Goal: Book appointment/travel/reservation

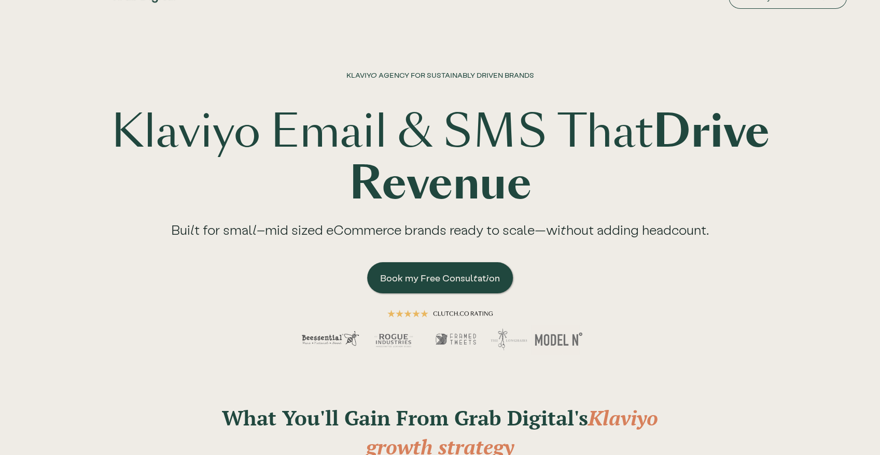
scroll to position [62, 0]
drag, startPoint x: 587, startPoint y: 92, endPoint x: 592, endPoint y: 130, distance: 37.6
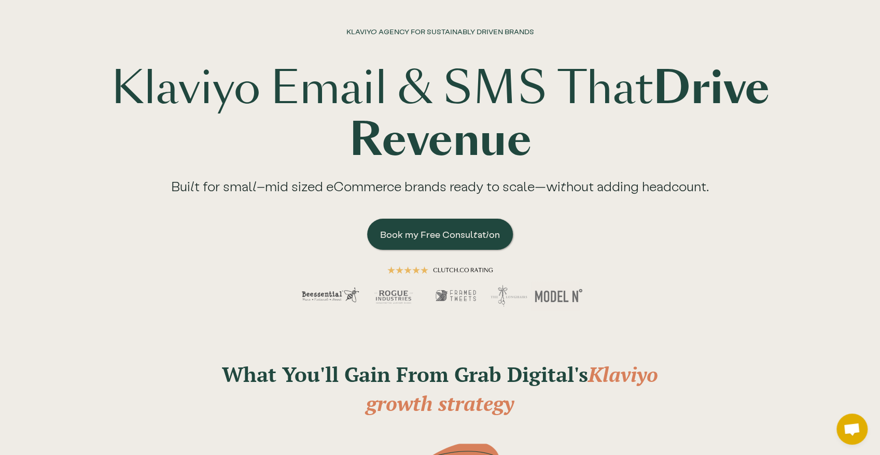
scroll to position [0, 0]
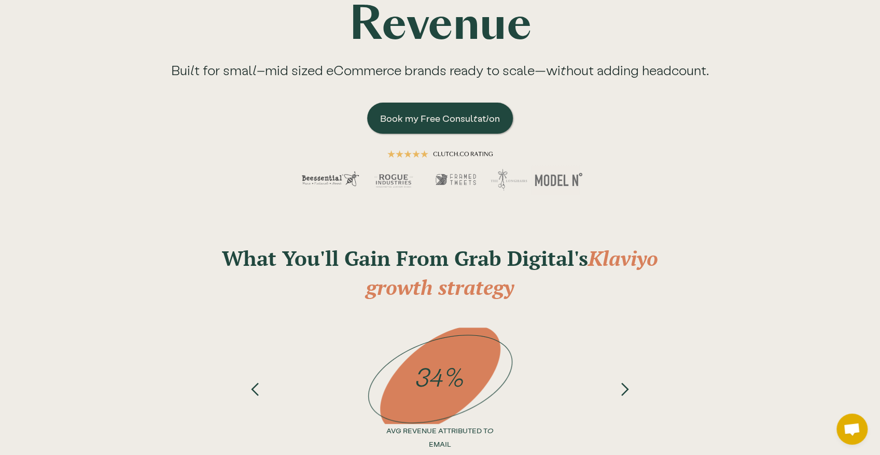
drag, startPoint x: 701, startPoint y: 187, endPoint x: 698, endPoint y: 146, distance: 40.5
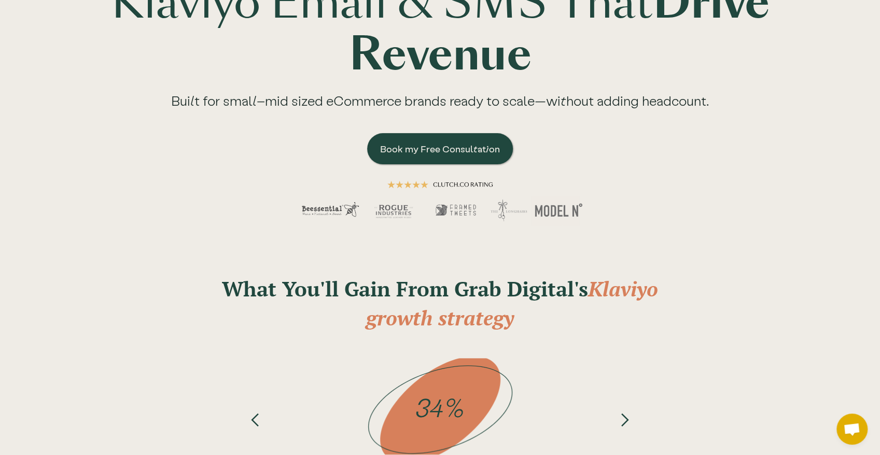
drag, startPoint x: 697, startPoint y: 76, endPoint x: 711, endPoint y: 17, distance: 61.1
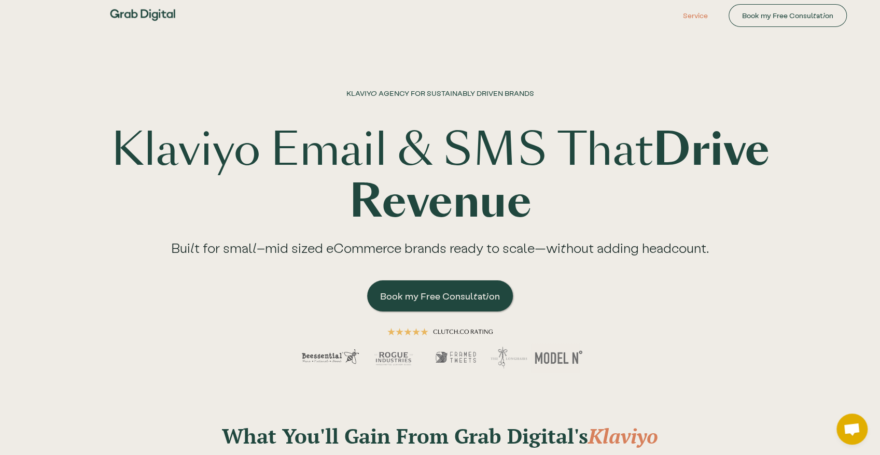
click at [710, 20] on link "Service" at bounding box center [695, 15] width 57 height 31
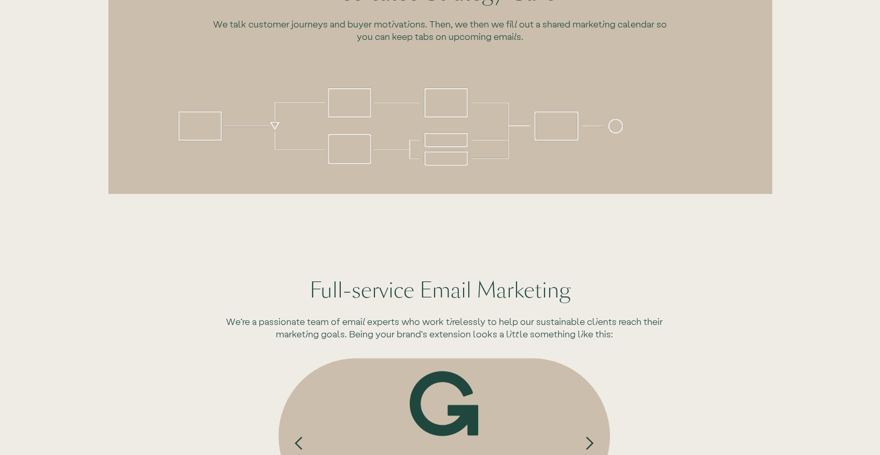
drag, startPoint x: 661, startPoint y: 185, endPoint x: 669, endPoint y: 219, distance: 35.6
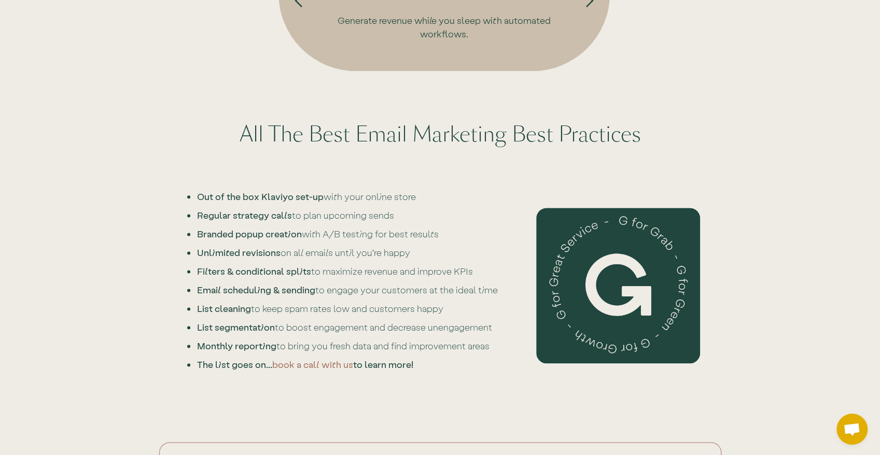
drag, startPoint x: 678, startPoint y: 93, endPoint x: 681, endPoint y: 201, distance: 107.4
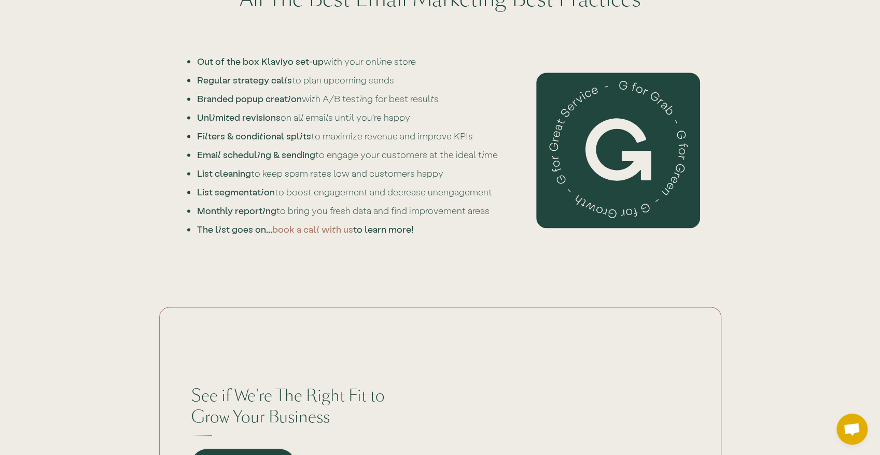
drag, startPoint x: 676, startPoint y: 71, endPoint x: 667, endPoint y: 231, distance: 161.0
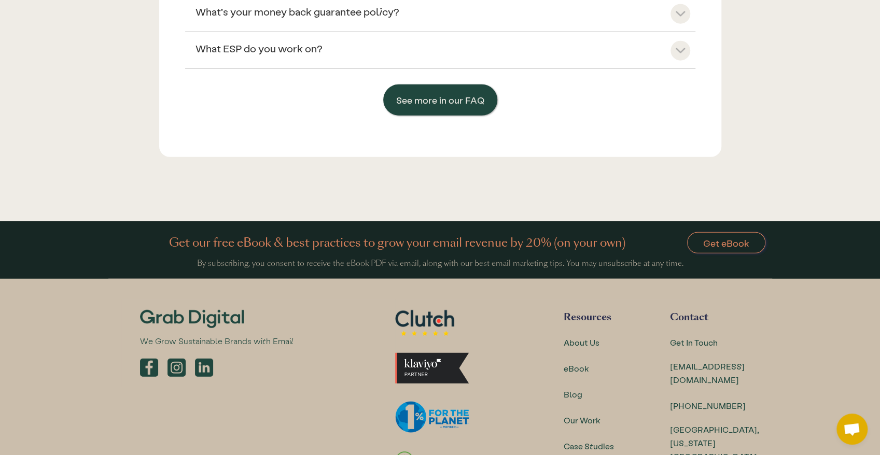
drag, startPoint x: 451, startPoint y: 188, endPoint x: 529, endPoint y: 214, distance: 83.1
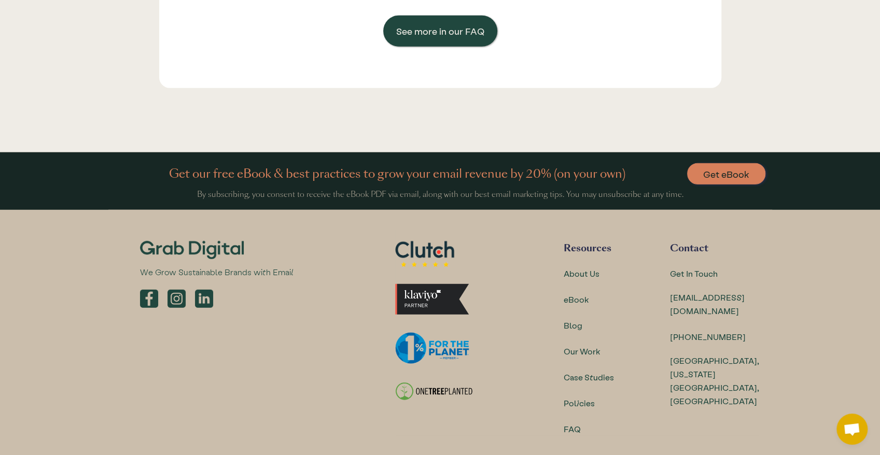
drag, startPoint x: 749, startPoint y: 153, endPoint x: 750, endPoint y: 163, distance: 9.9
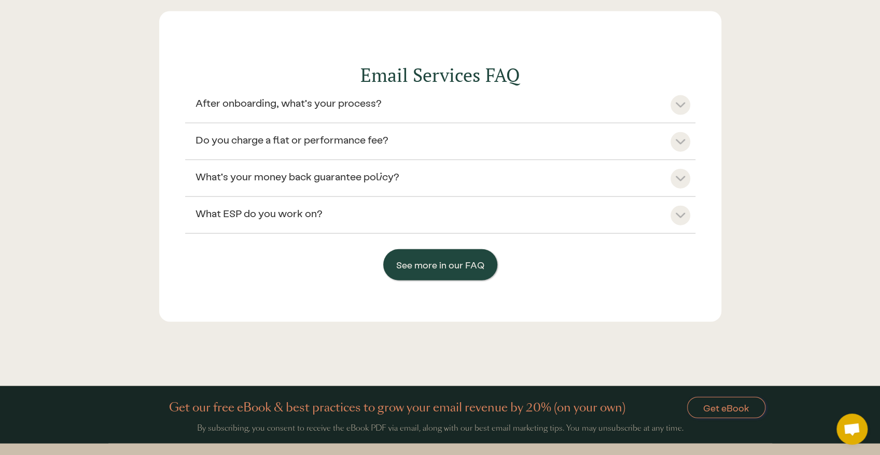
drag, startPoint x: 704, startPoint y: 272, endPoint x: 682, endPoint y: 152, distance: 121.7
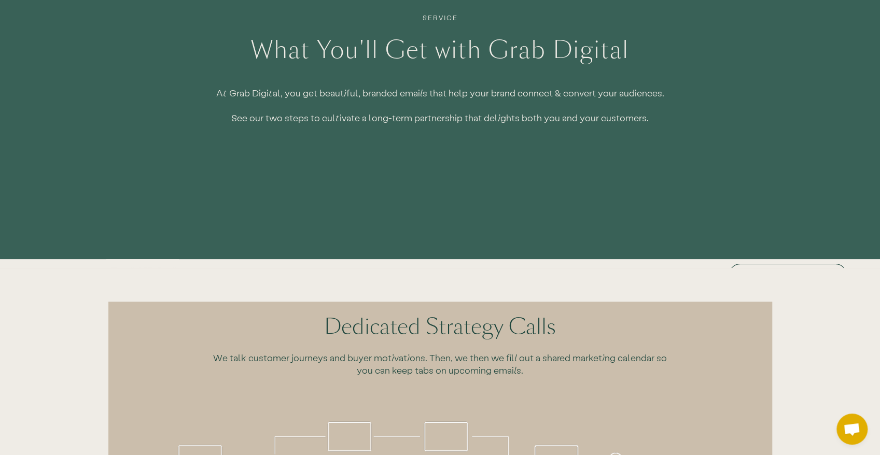
drag, startPoint x: 741, startPoint y: 245, endPoint x: 728, endPoint y: 38, distance: 207.3
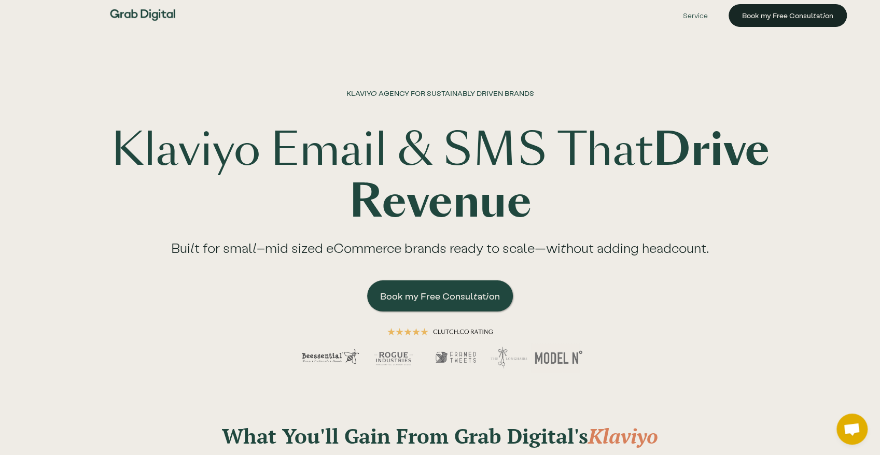
click at [750, 18] on link "Book my Free Consultation" at bounding box center [787, 15] width 118 height 23
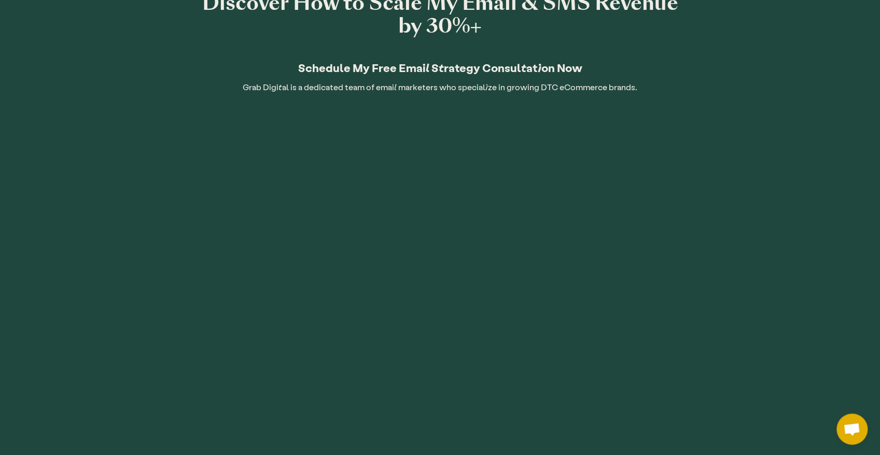
drag, startPoint x: 711, startPoint y: 101, endPoint x: 705, endPoint y: 158, distance: 56.9
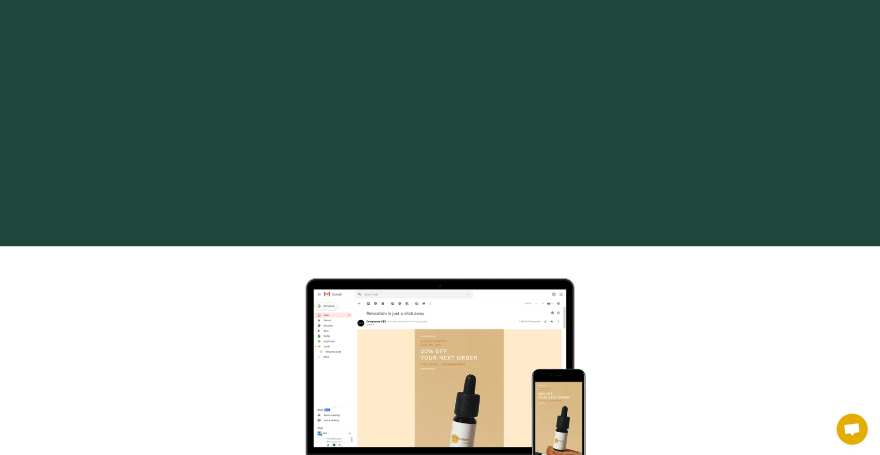
drag, startPoint x: 725, startPoint y: 203, endPoint x: 734, endPoint y: 151, distance: 52.6
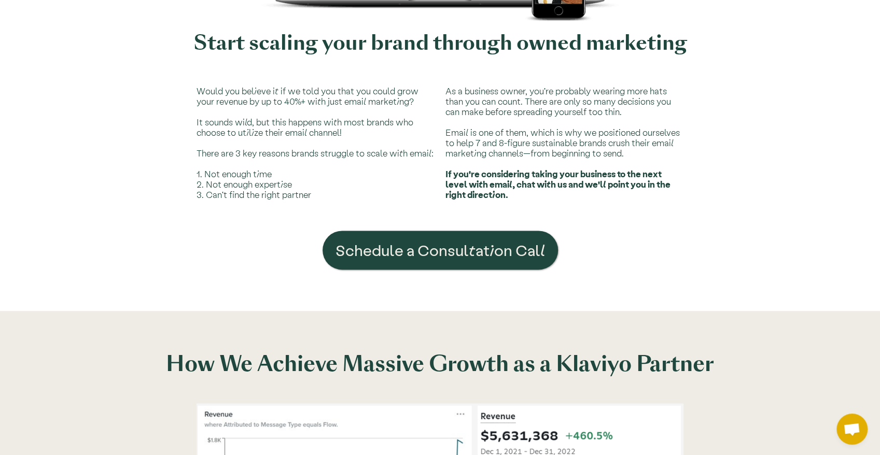
drag, startPoint x: 745, startPoint y: 239, endPoint x: 760, endPoint y: 178, distance: 62.0
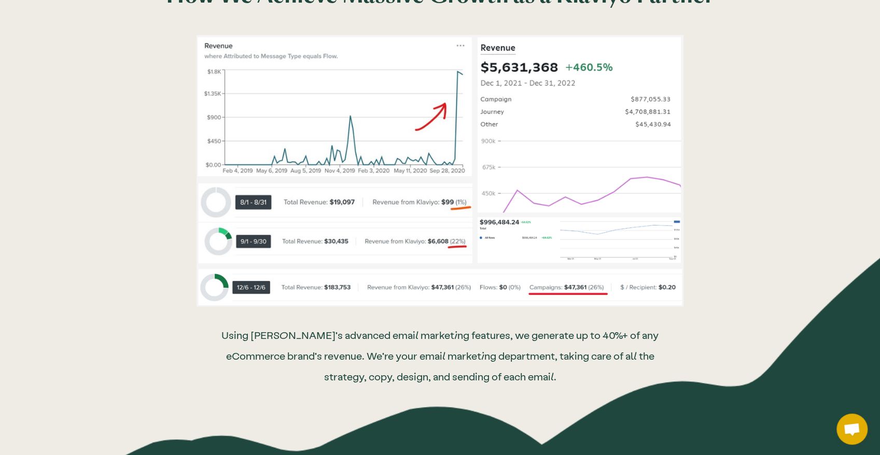
drag, startPoint x: 755, startPoint y: 219, endPoint x: 769, endPoint y: 163, distance: 57.8
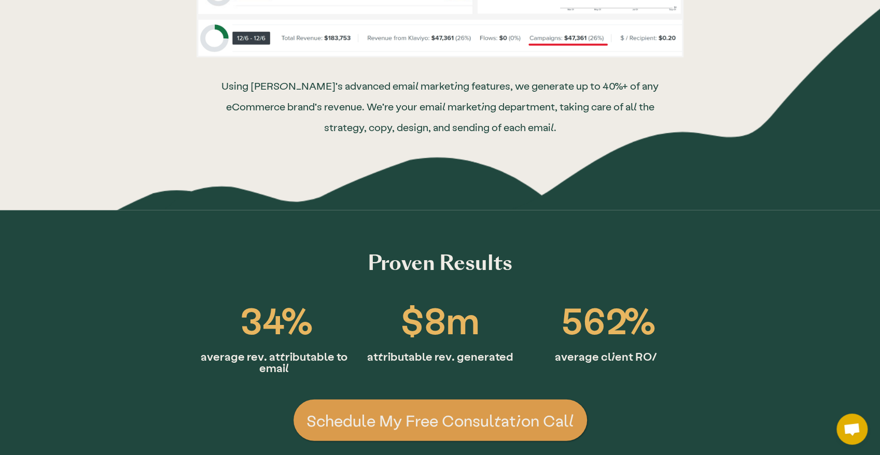
drag, startPoint x: 759, startPoint y: 174, endPoint x: 779, endPoint y: 158, distance: 26.2
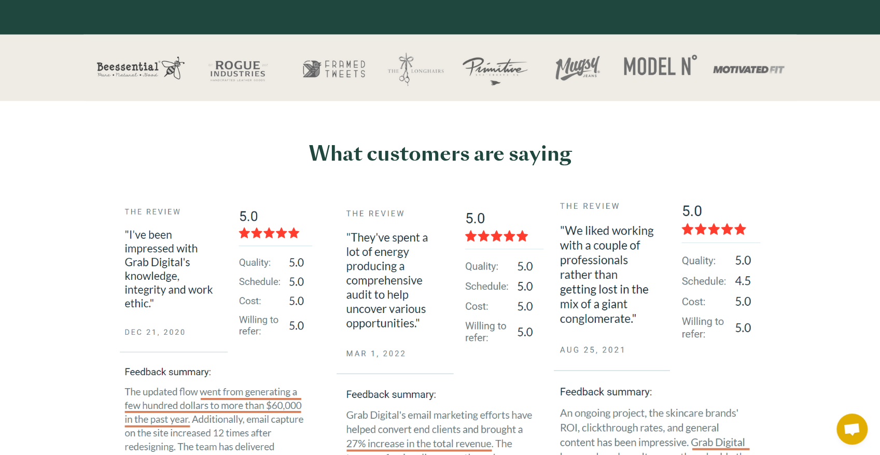
drag, startPoint x: 769, startPoint y: 129, endPoint x: 775, endPoint y: 173, distance: 44.4
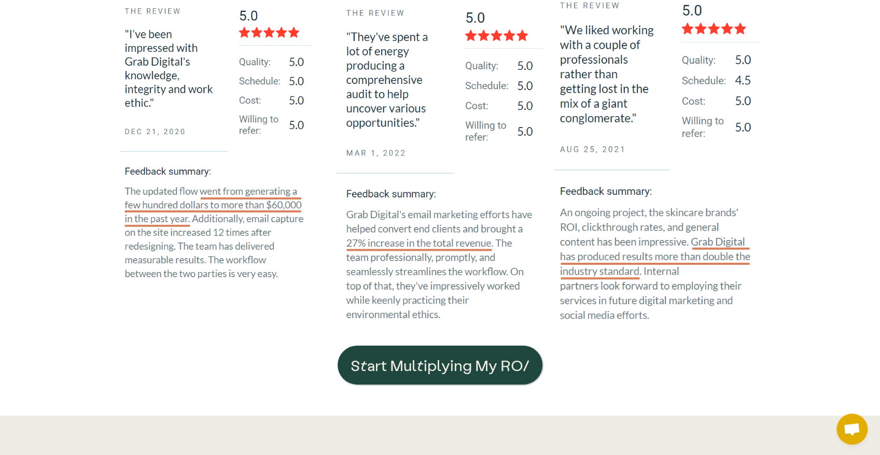
drag, startPoint x: 758, startPoint y: 238, endPoint x: 756, endPoint y: 221, distance: 16.7
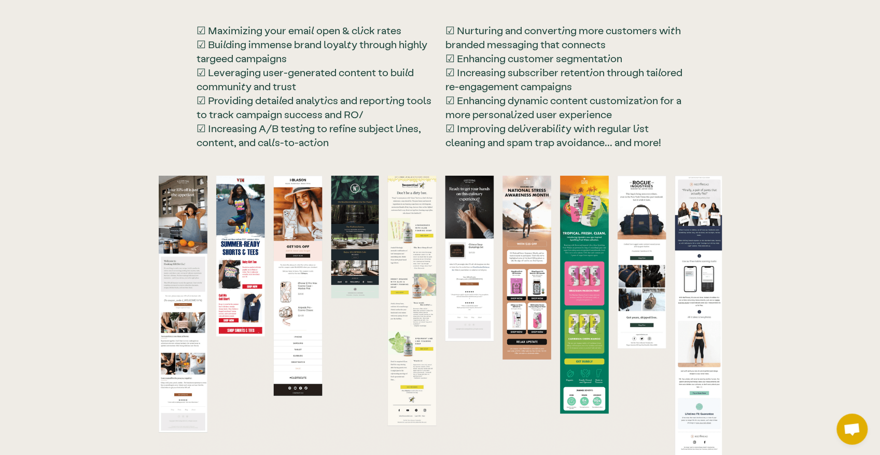
drag, startPoint x: 770, startPoint y: 233, endPoint x: 770, endPoint y: 286, distance: 52.9
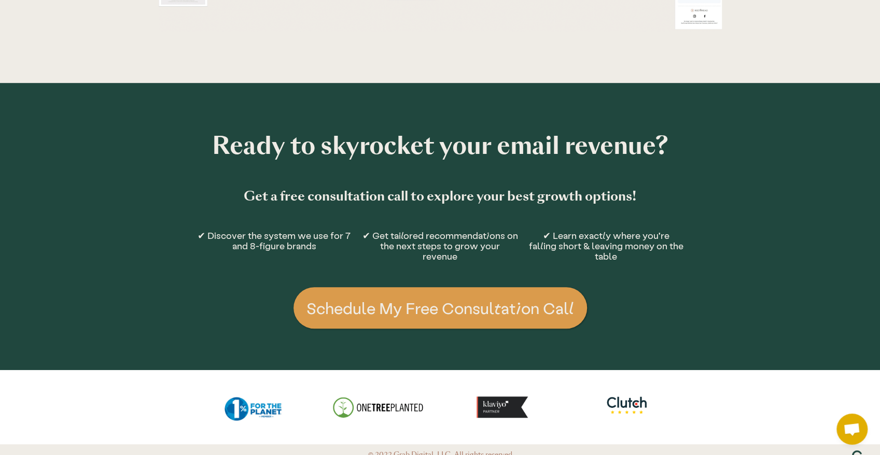
drag, startPoint x: 748, startPoint y: 288, endPoint x: 748, endPoint y: 294, distance: 5.7
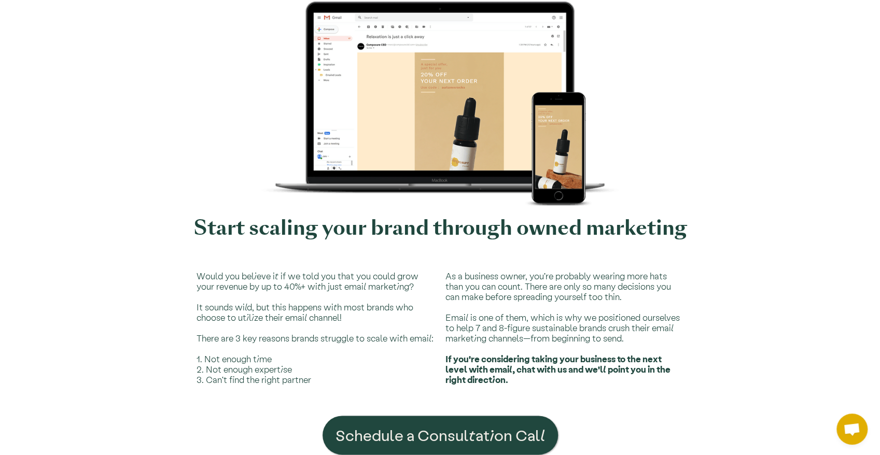
drag, startPoint x: 709, startPoint y: 217, endPoint x: 705, endPoint y: 17, distance: 200.2
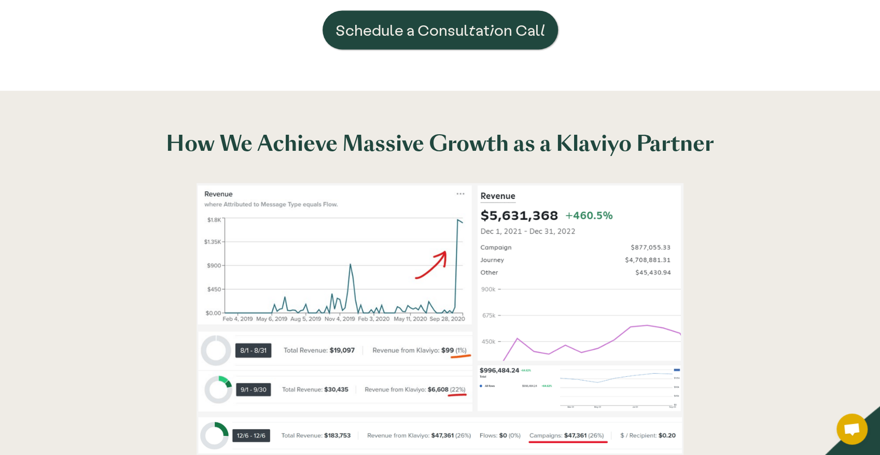
drag, startPoint x: 710, startPoint y: 171, endPoint x: 725, endPoint y: 250, distance: 80.7
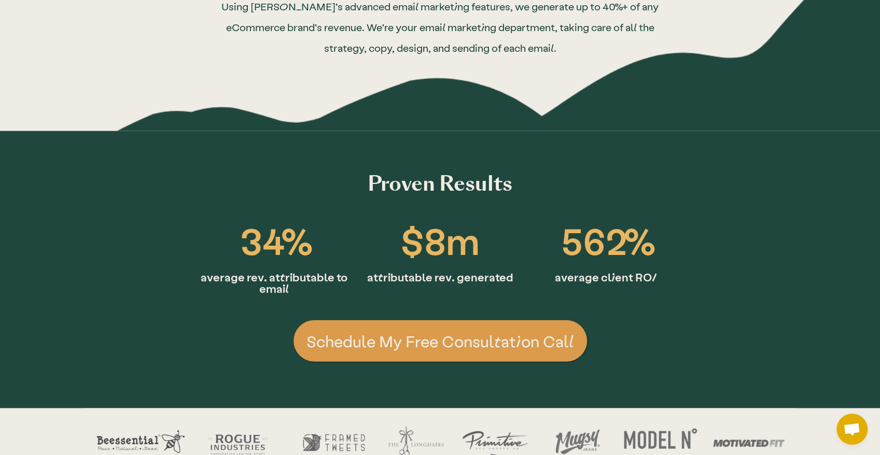
scroll to position [1324, 0]
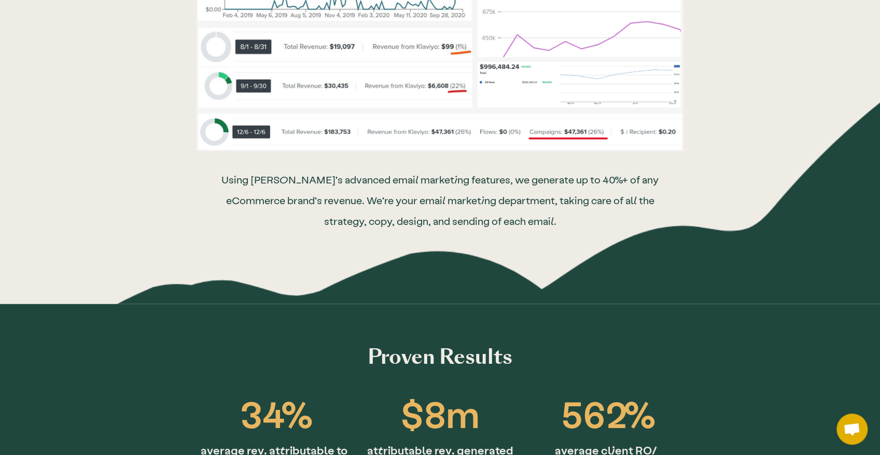
drag, startPoint x: 705, startPoint y: 163, endPoint x: 707, endPoint y: 73, distance: 90.2
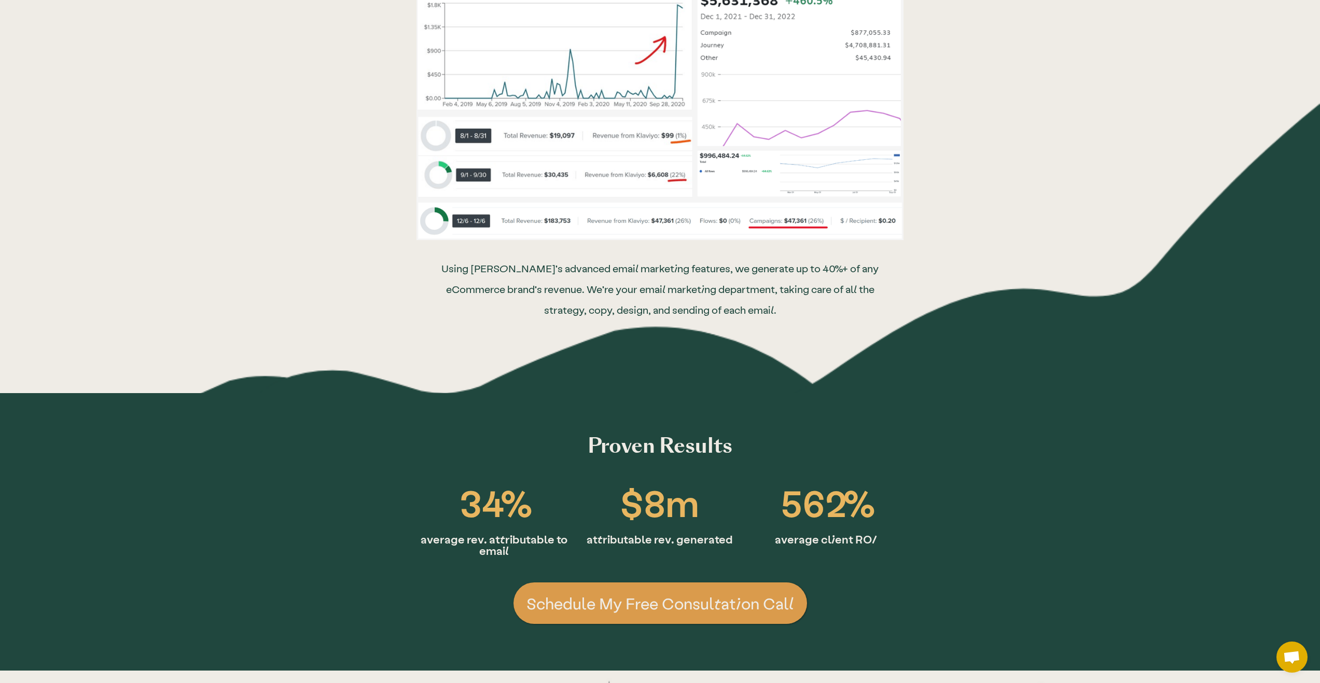
scroll to position [0, 0]
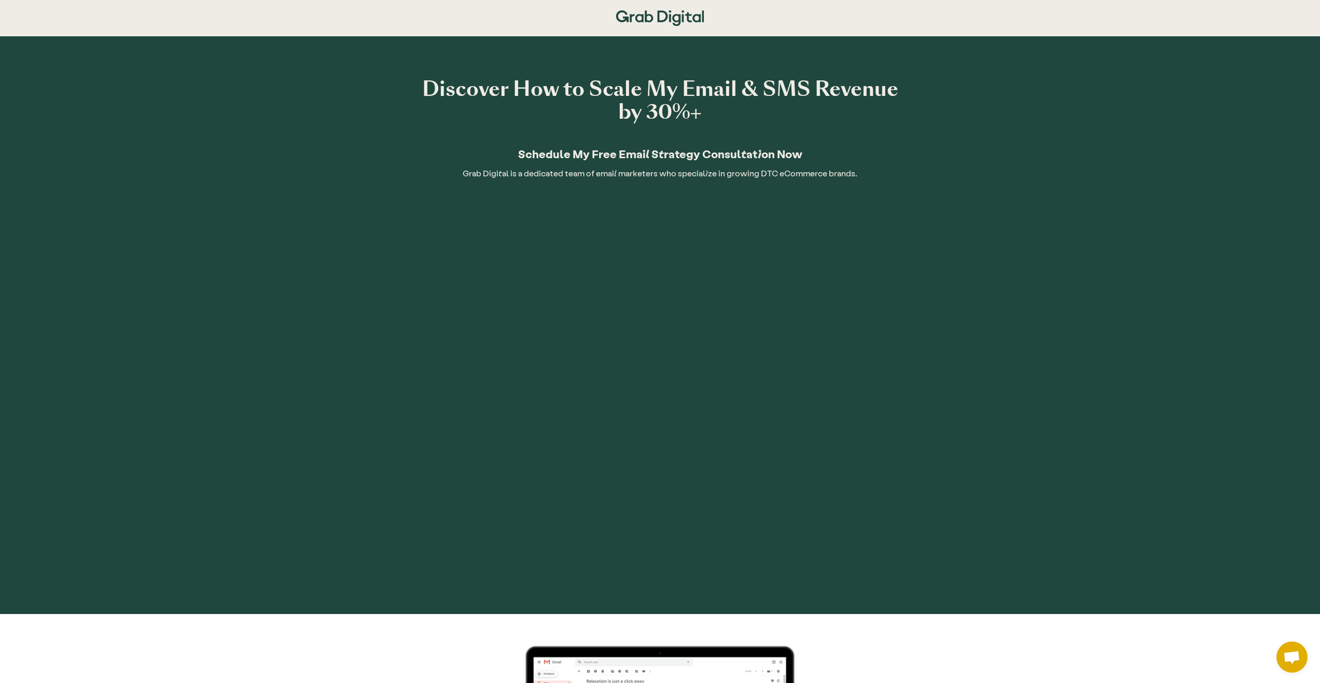
drag, startPoint x: 1031, startPoint y: 369, endPoint x: 1024, endPoint y: 103, distance: 266.1
